Goal: Navigation & Orientation: Understand site structure

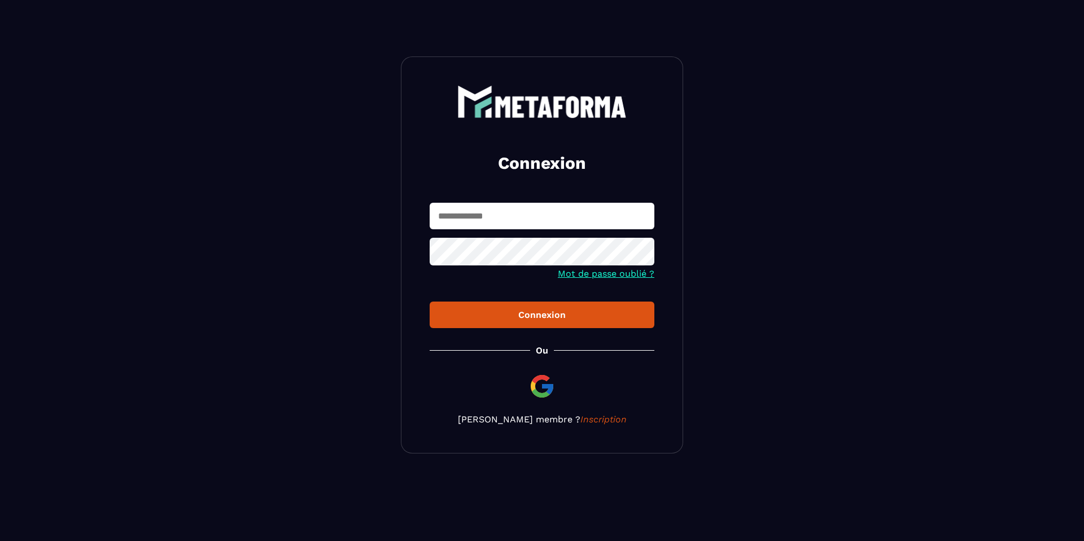
click at [514, 191] on div "Connexion Mot de passe oublié ? Connexion [PERSON_NAME] membre ? Inscription" at bounding box center [542, 254] width 282 height 397
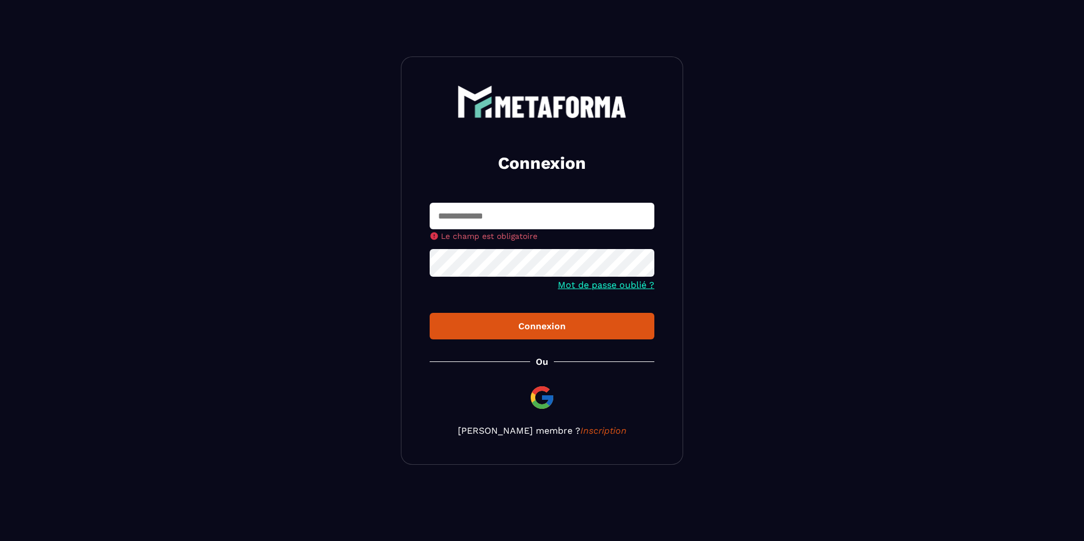
click at [499, 224] on input "text" at bounding box center [542, 216] width 225 height 27
type input "**********"
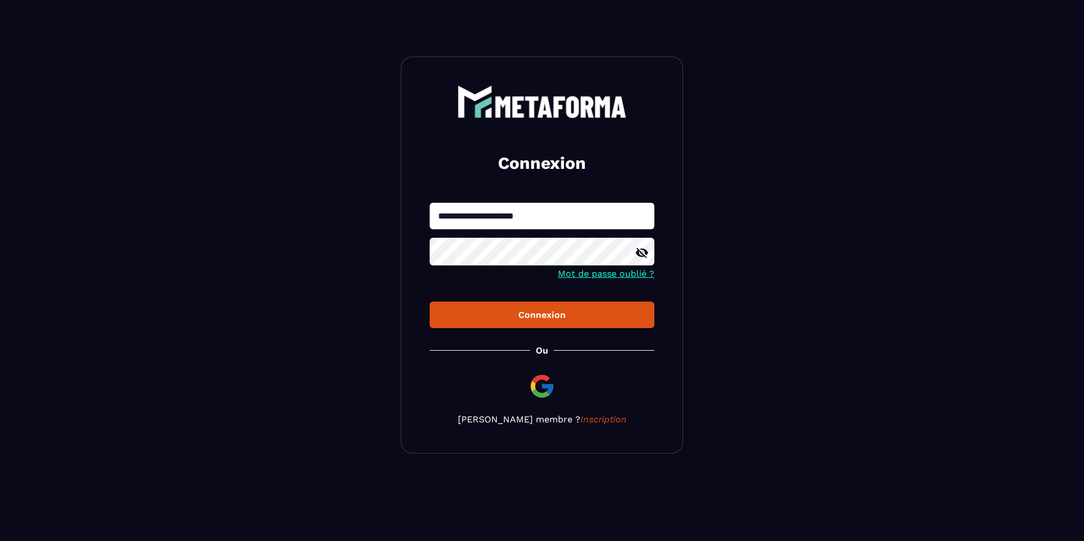
click at [519, 318] on div "Connexion" at bounding box center [542, 314] width 207 height 11
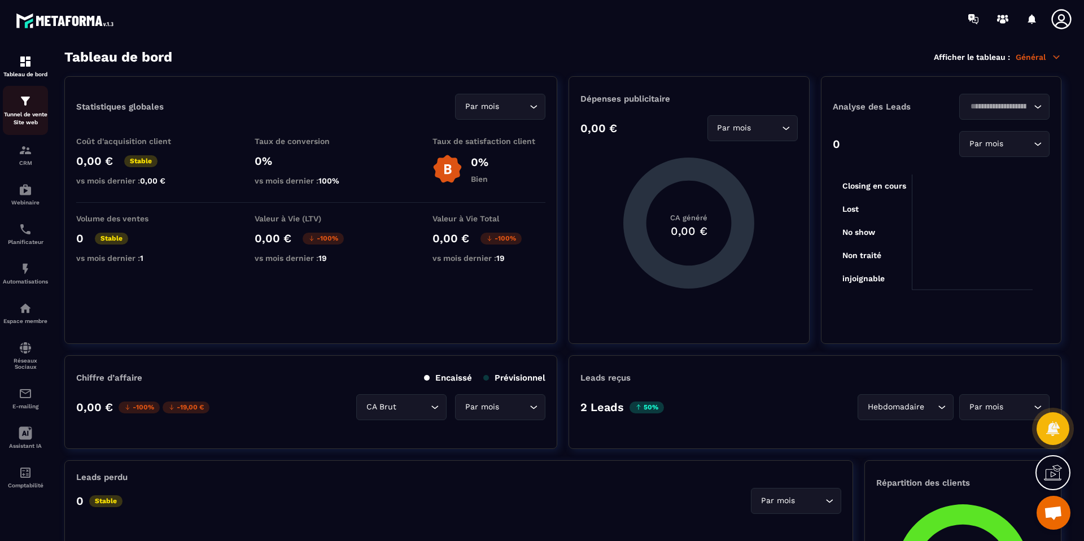
click at [19, 106] on img at bounding box center [26, 101] width 14 height 14
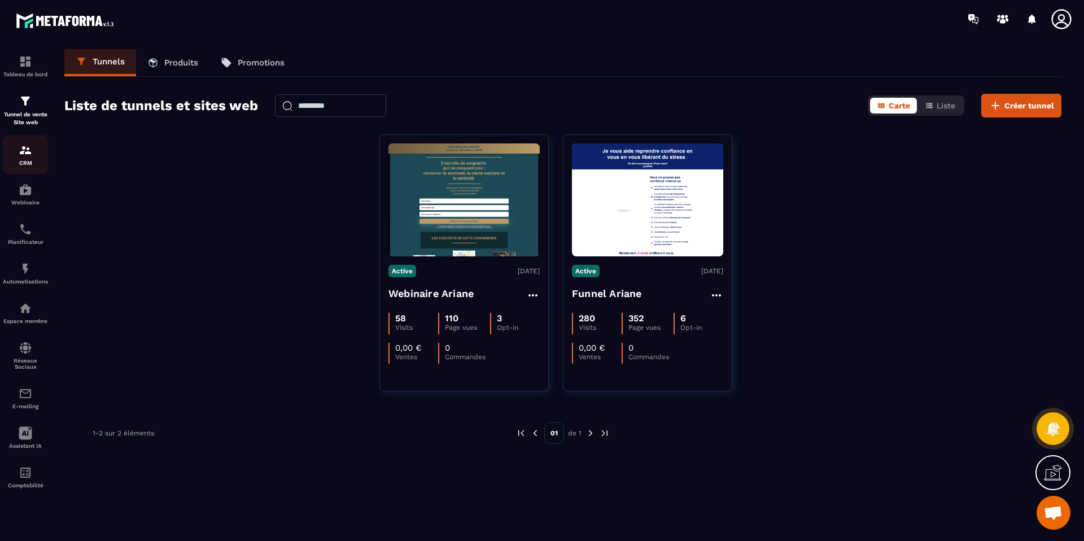
click at [25, 162] on p "CRM" at bounding box center [25, 163] width 45 height 6
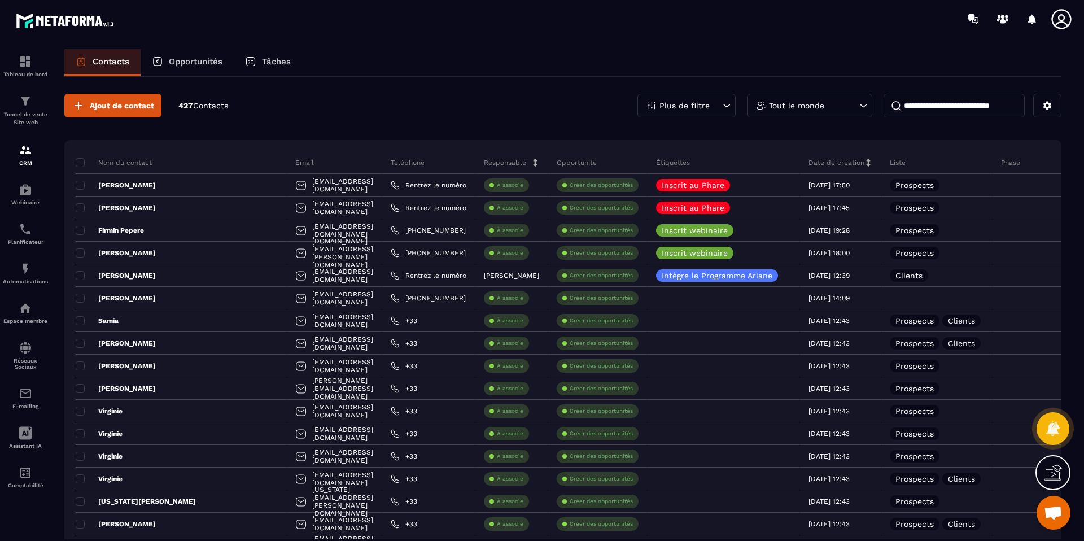
click at [0, 0] on img at bounding box center [0, 0] width 0 height 0
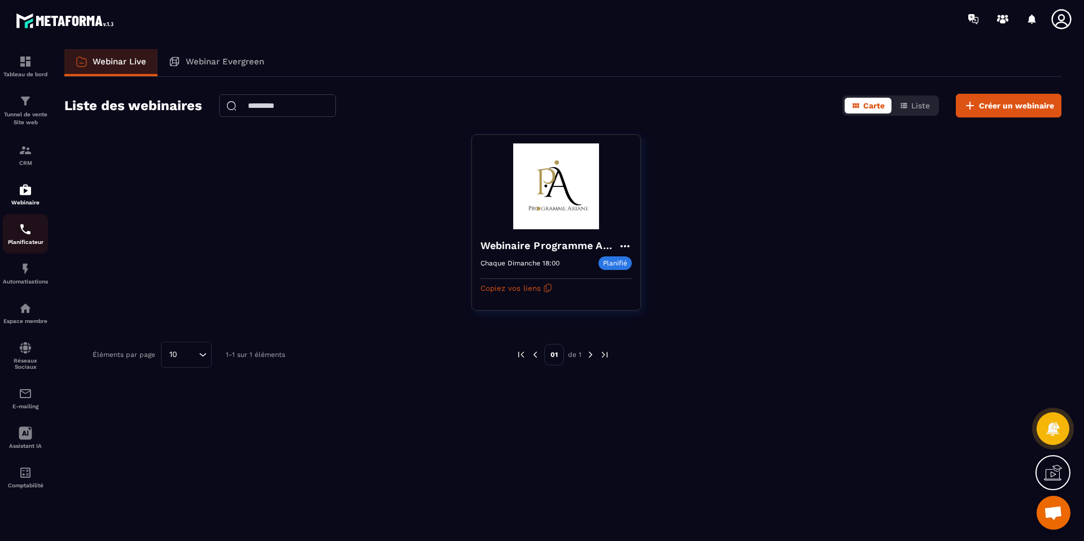
click at [29, 234] on img at bounding box center [26, 229] width 14 height 14
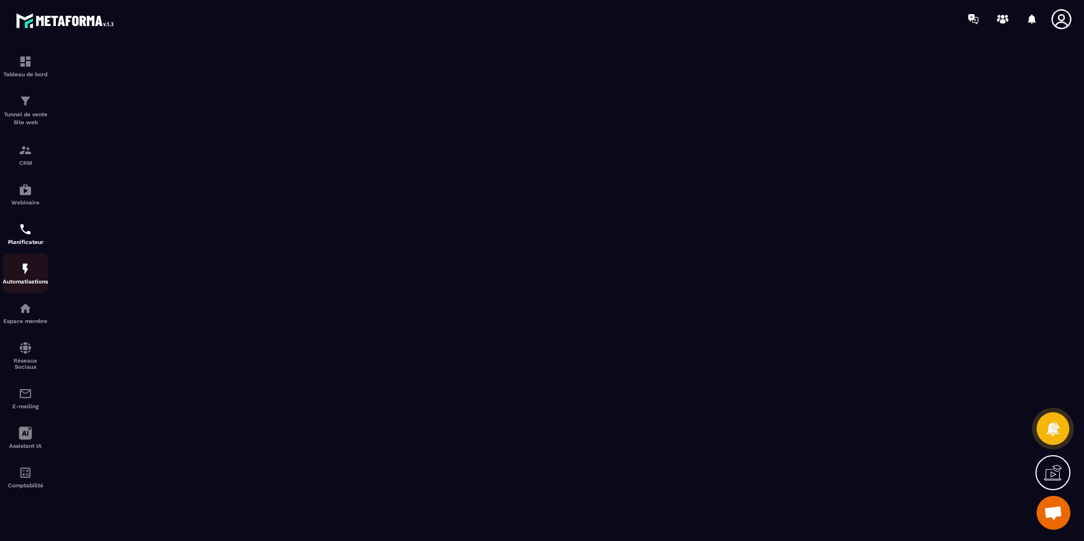
click at [30, 282] on p "Automatisations" at bounding box center [25, 281] width 45 height 6
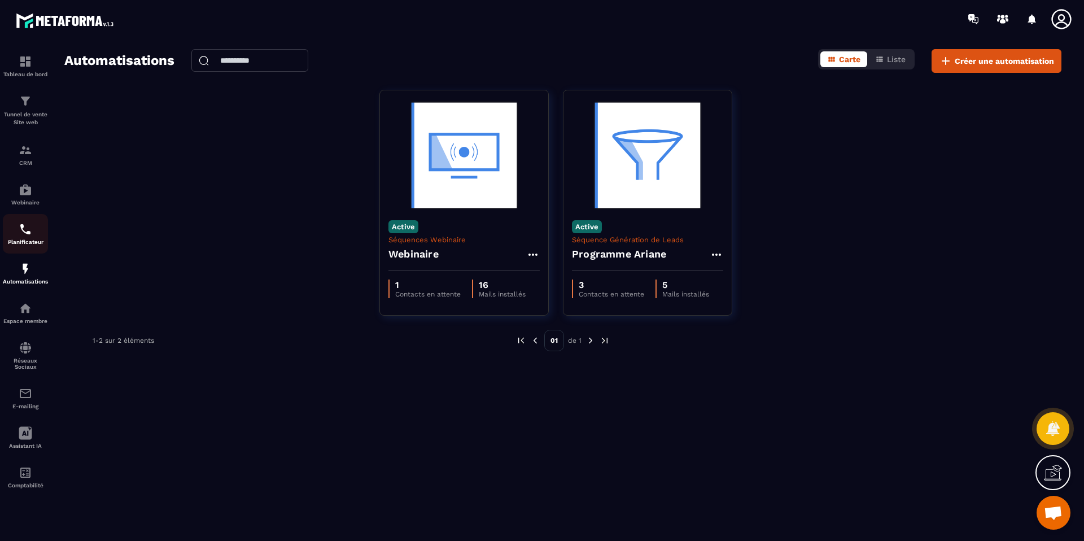
click at [28, 241] on p "Planificateur" at bounding box center [25, 242] width 45 height 6
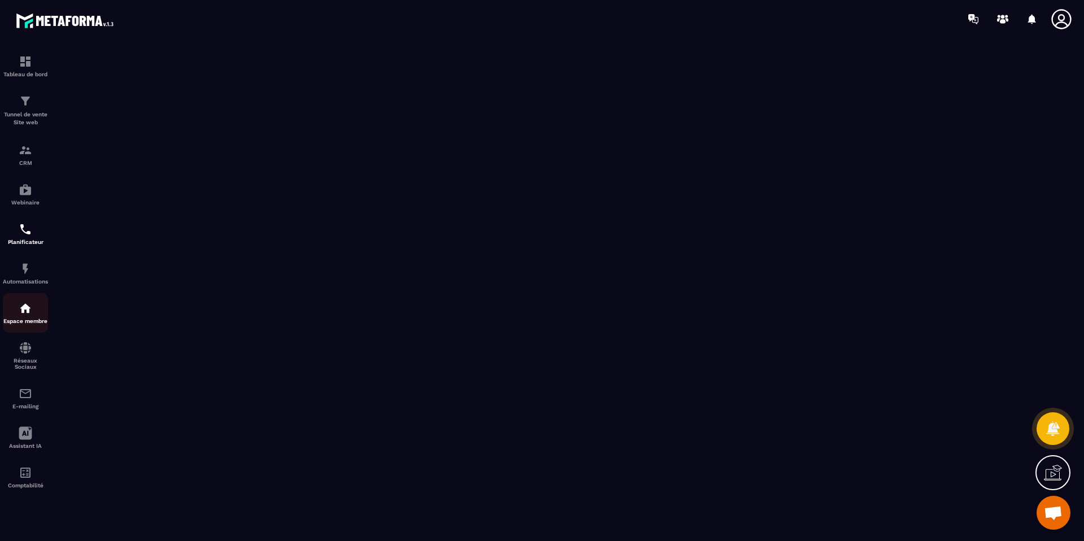
click at [29, 314] on img at bounding box center [26, 309] width 14 height 14
